Goal: Information Seeking & Learning: Find contact information

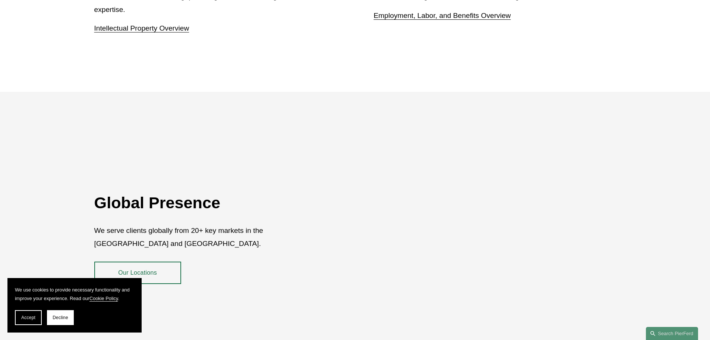
scroll to position [1364, 0]
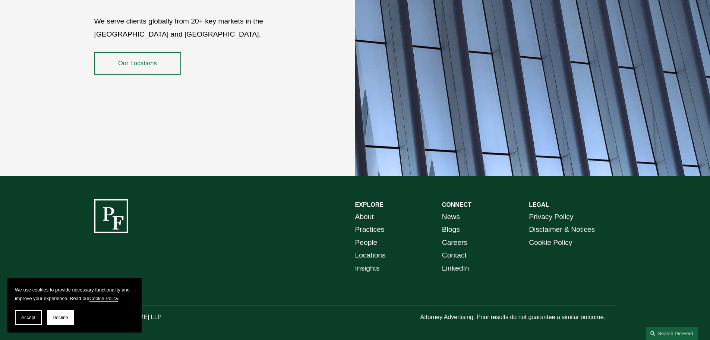
click at [381, 249] on link "Locations" at bounding box center [370, 255] width 31 height 13
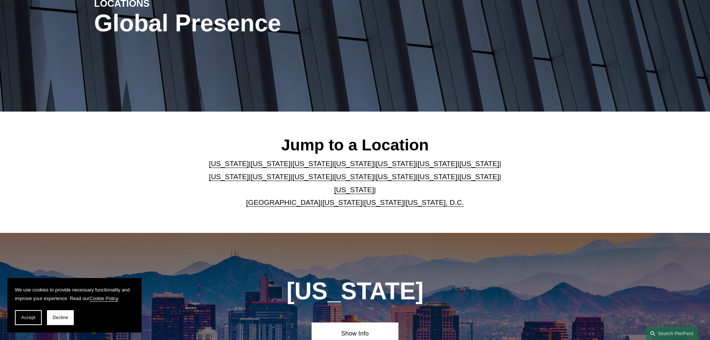
scroll to position [149, 0]
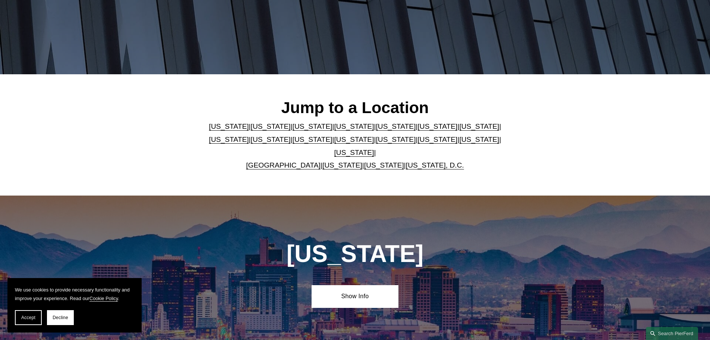
click at [293, 130] on link "[US_STATE]" at bounding box center [313, 126] width 40 height 8
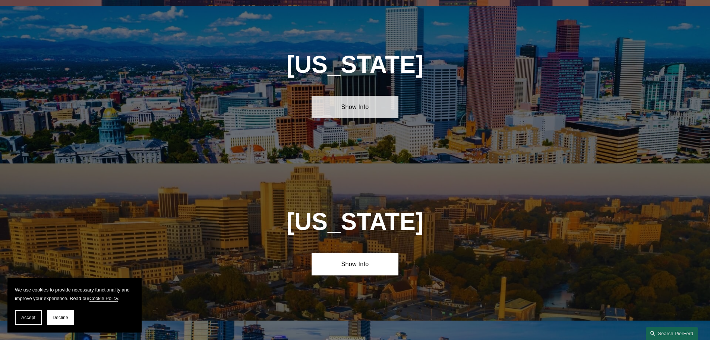
click at [327, 104] on link "Show Info" at bounding box center [355, 107] width 87 height 22
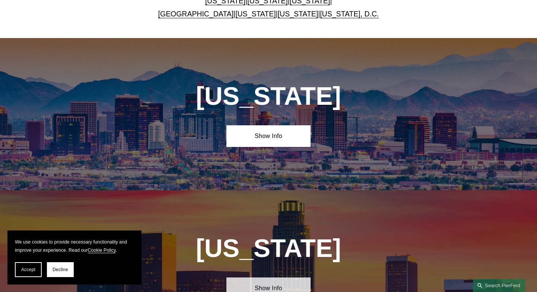
scroll to position [429, 0]
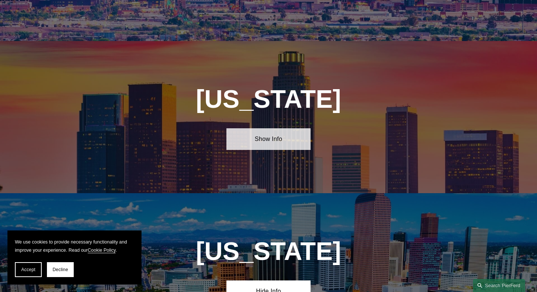
click at [250, 143] on link "Show Info" at bounding box center [269, 139] width 84 height 22
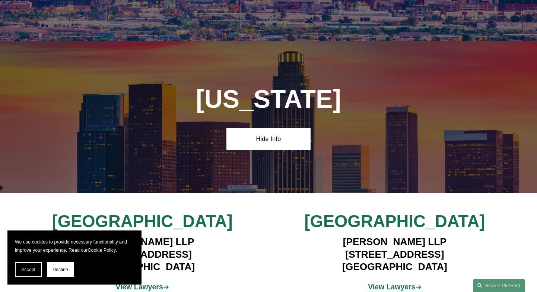
scroll to position [503, 0]
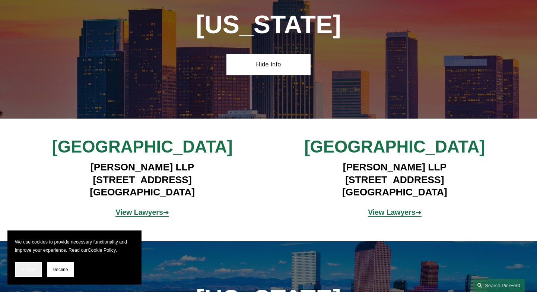
click at [18, 268] on button "Accept" at bounding box center [28, 269] width 27 height 15
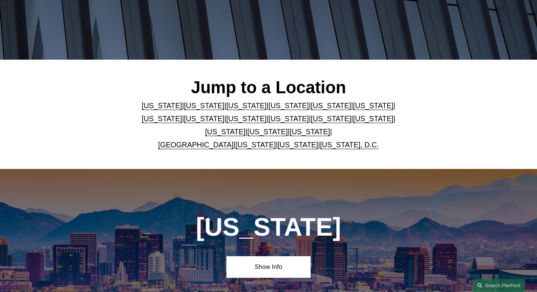
scroll to position [112, 0]
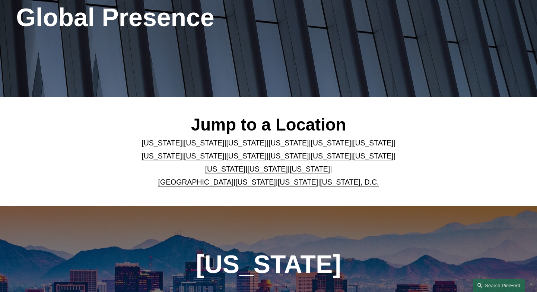
click at [252, 173] on link "[US_STATE]" at bounding box center [267, 169] width 40 height 8
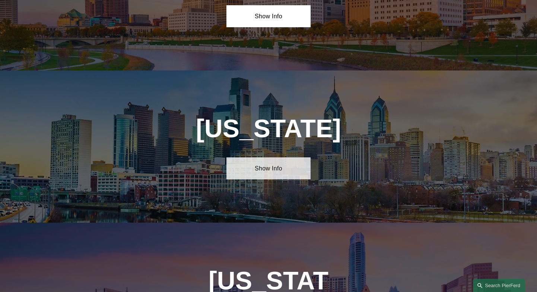
click at [271, 157] on link "Show Info" at bounding box center [269, 168] width 84 height 22
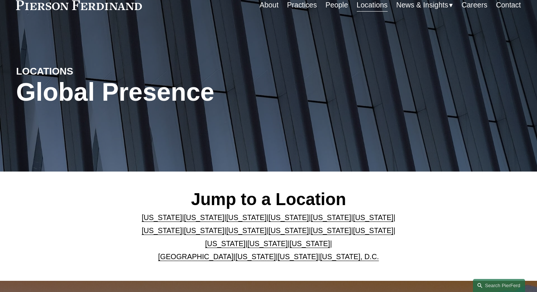
scroll to position [75, 0]
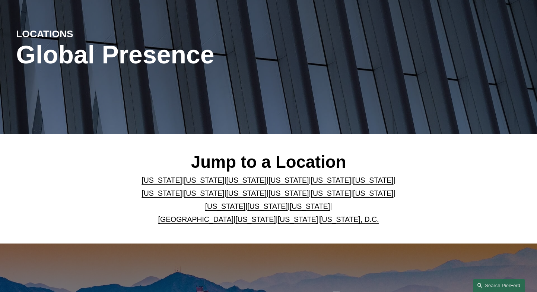
click at [295, 210] on link "[US_STATE]" at bounding box center [310, 206] width 40 height 8
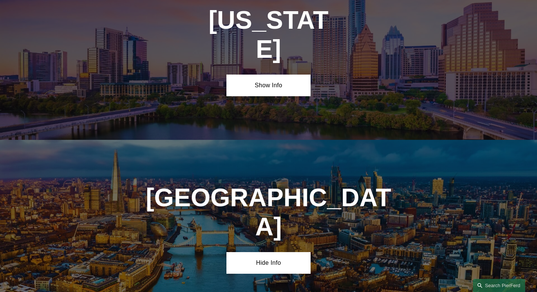
scroll to position [2879, 0]
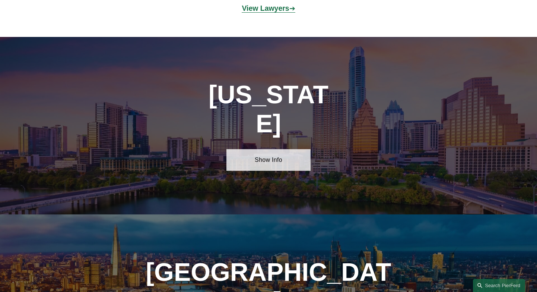
click at [280, 149] on link "Show Info" at bounding box center [269, 160] width 84 height 22
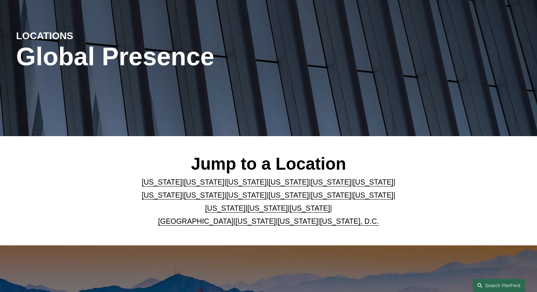
scroll to position [78, 0]
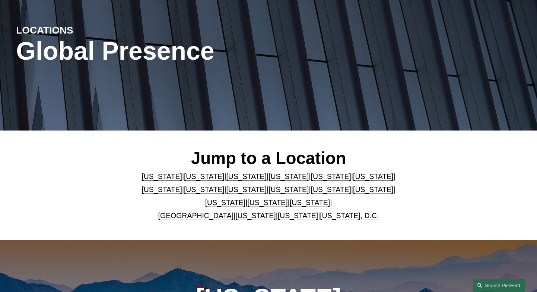
click at [353, 189] on link "[US_STATE]" at bounding box center [373, 189] width 40 height 8
